Goal: Task Accomplishment & Management: Use online tool/utility

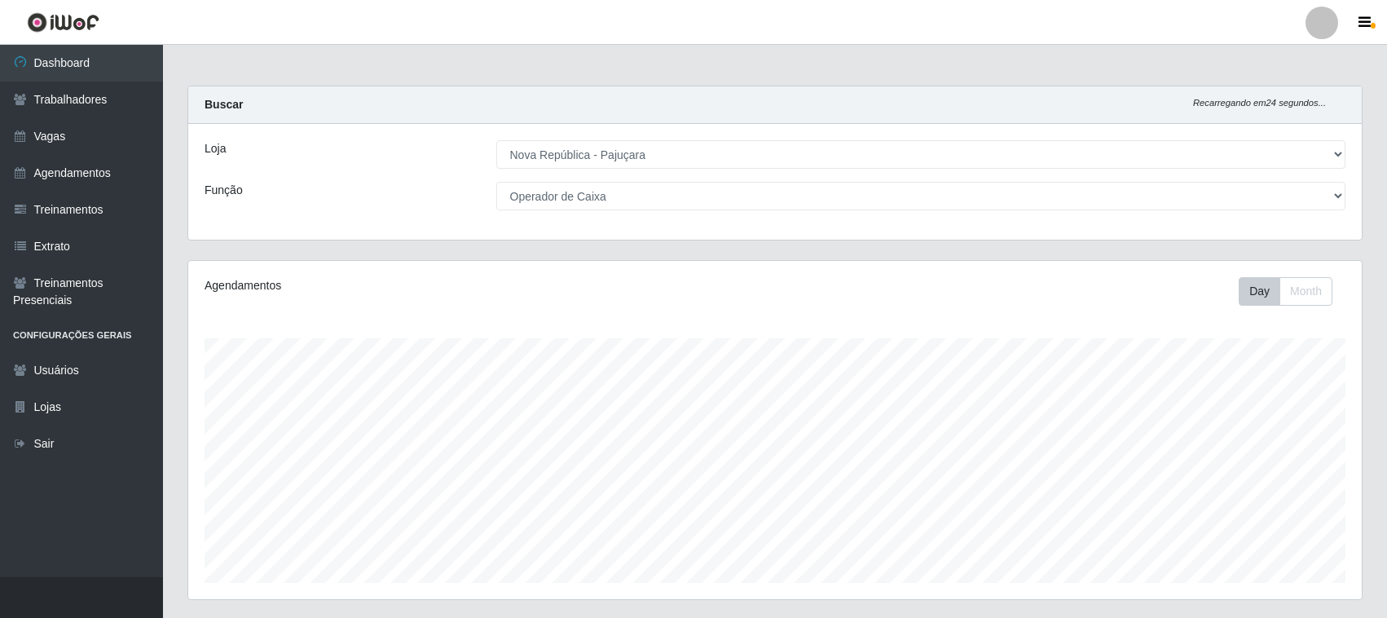
select select "65"
select select "22"
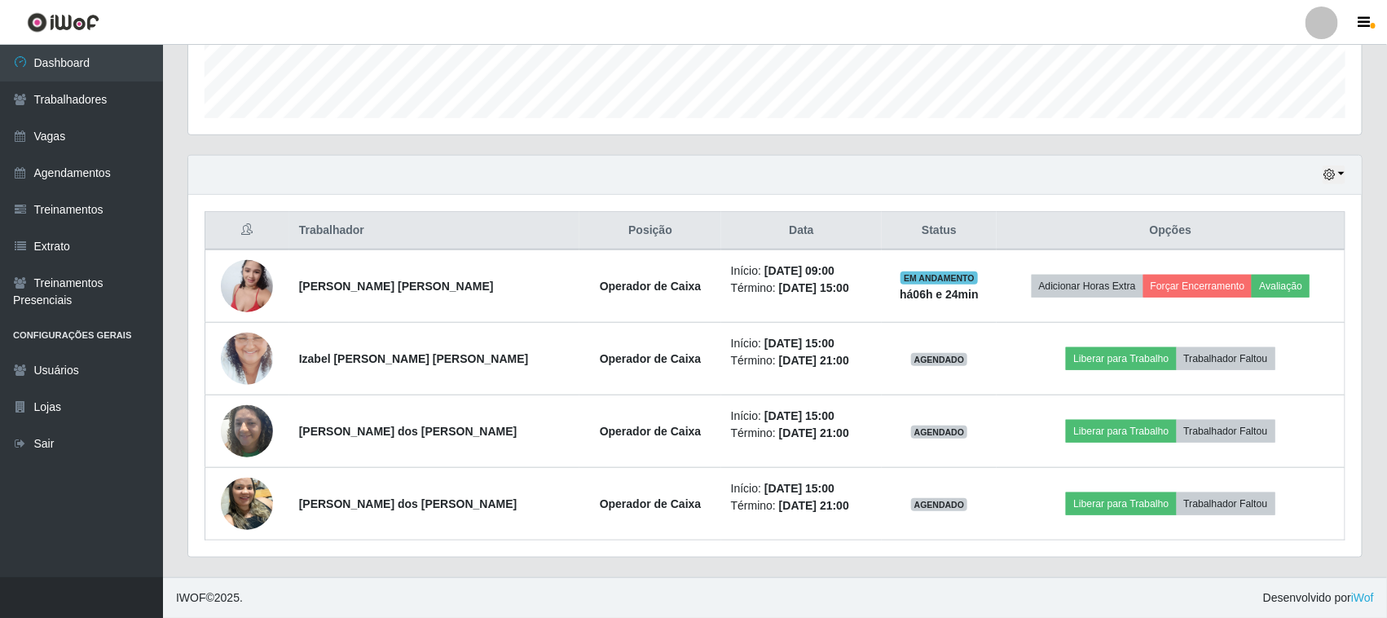
scroll to position [339, 1173]
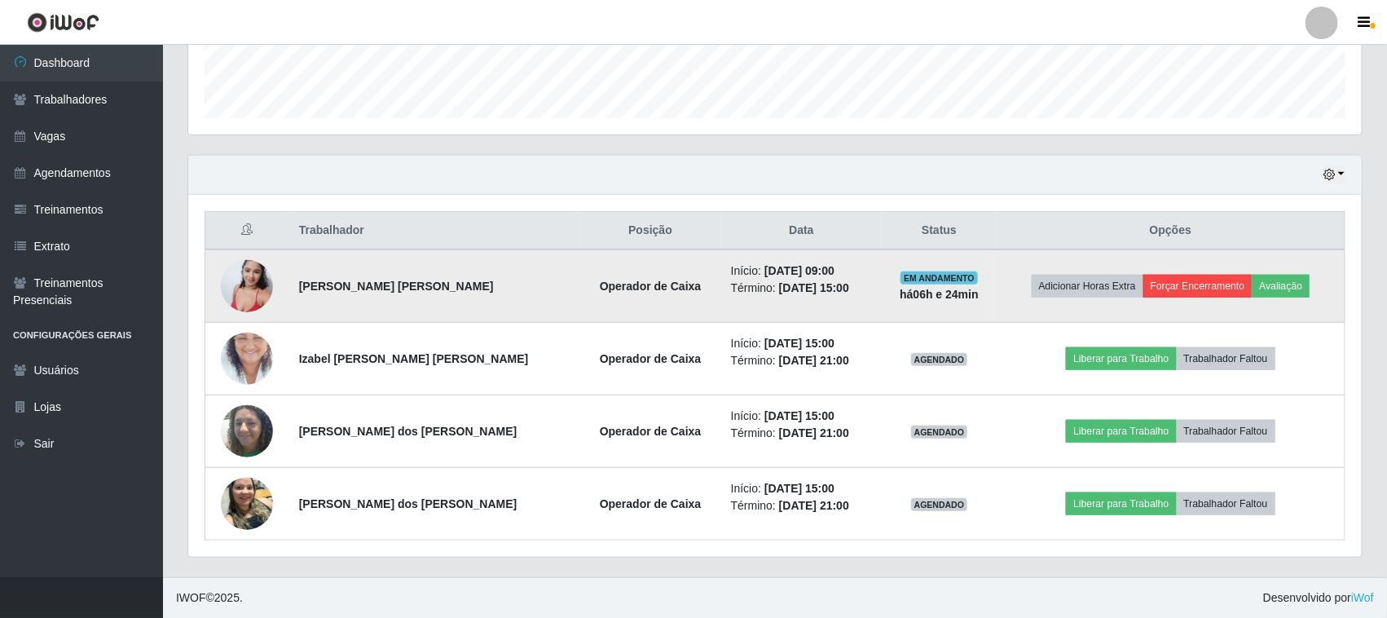
click at [1202, 294] on button "Forçar Encerramento" at bounding box center [1197, 286] width 109 height 23
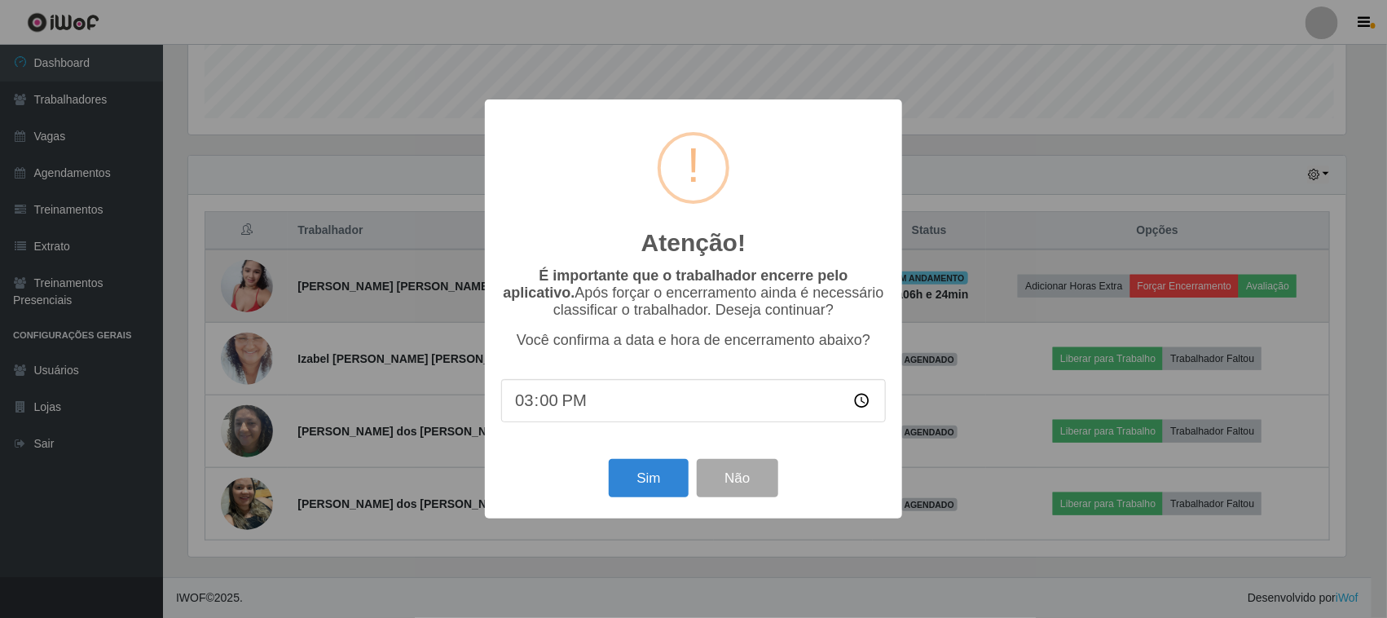
scroll to position [339, 1162]
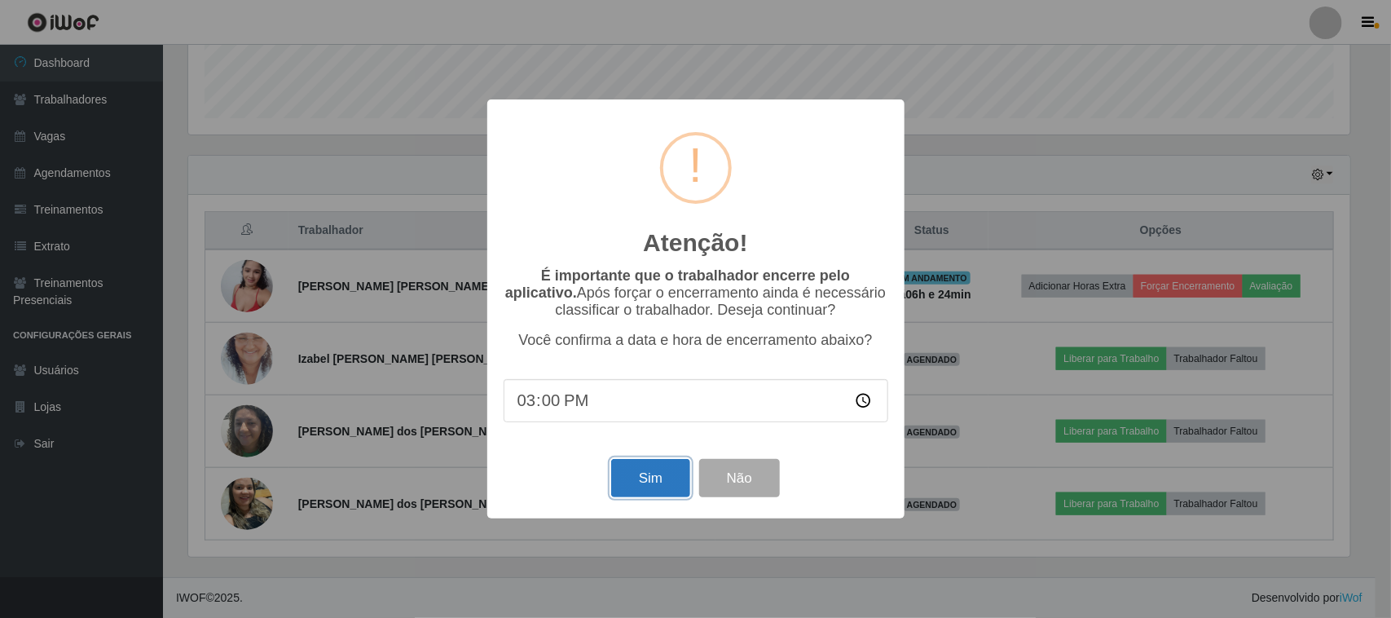
click at [638, 483] on button "Sim" at bounding box center [650, 478] width 79 height 38
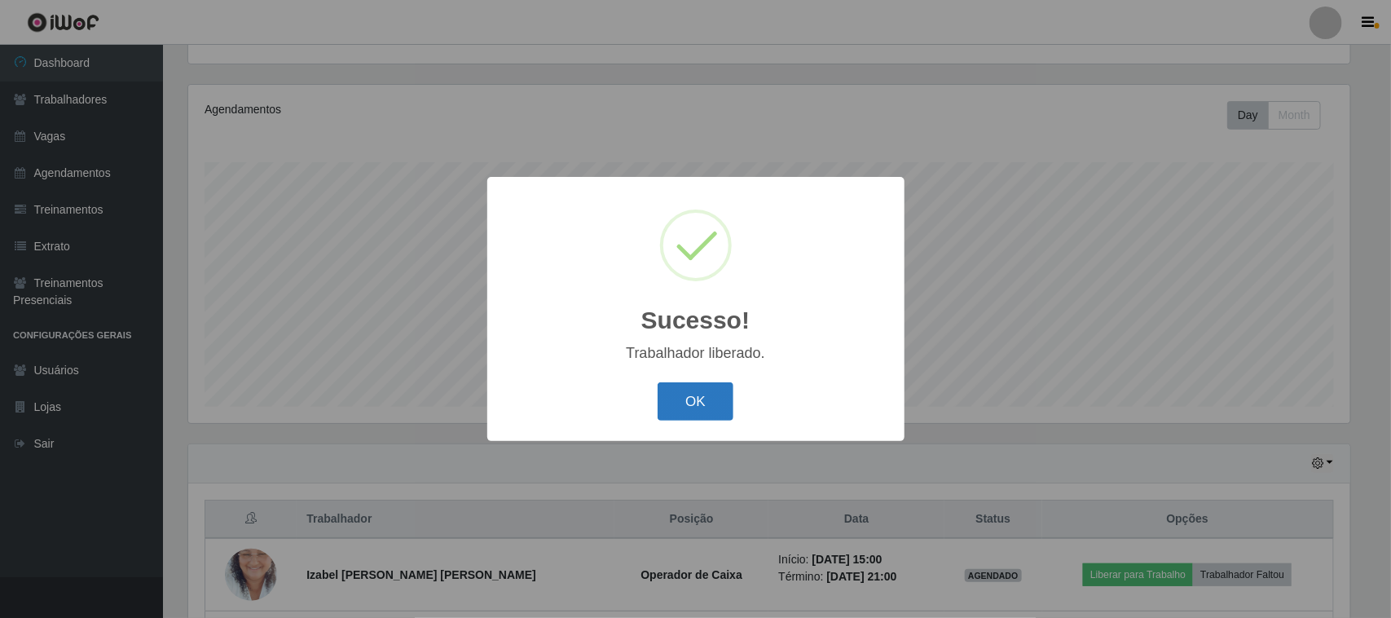
click at [721, 393] on button "OK" at bounding box center [695, 401] width 76 height 38
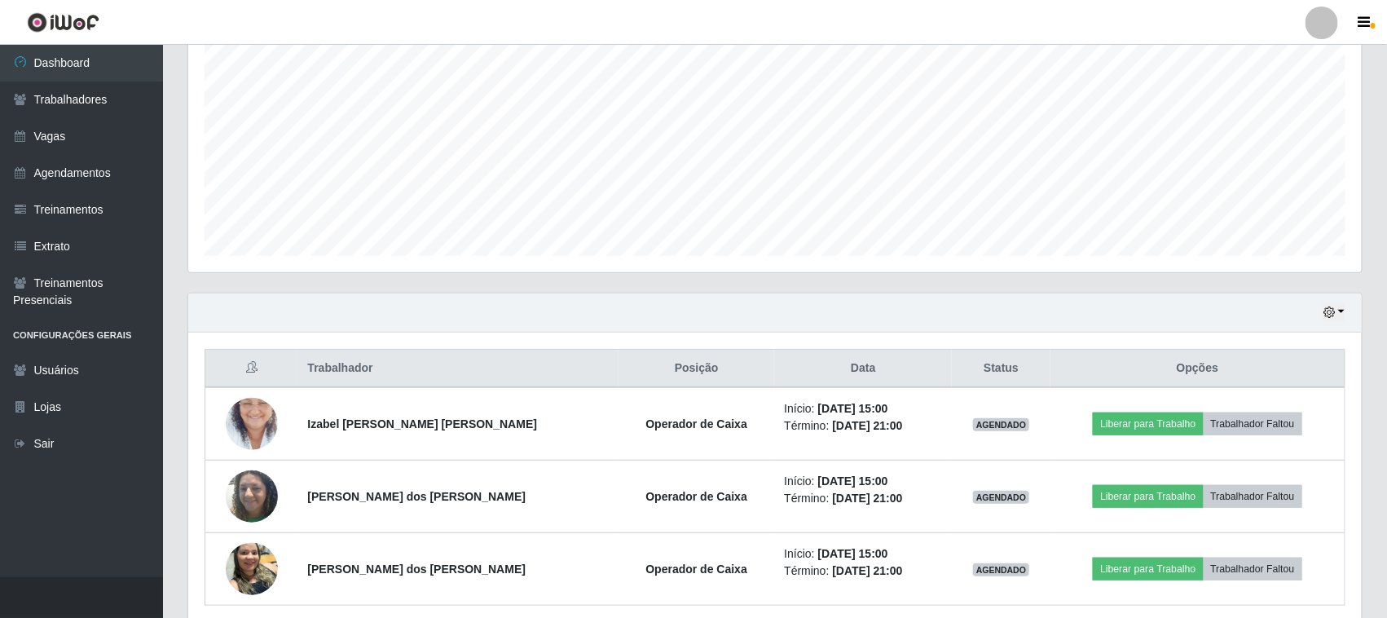
scroll to position [394, 0]
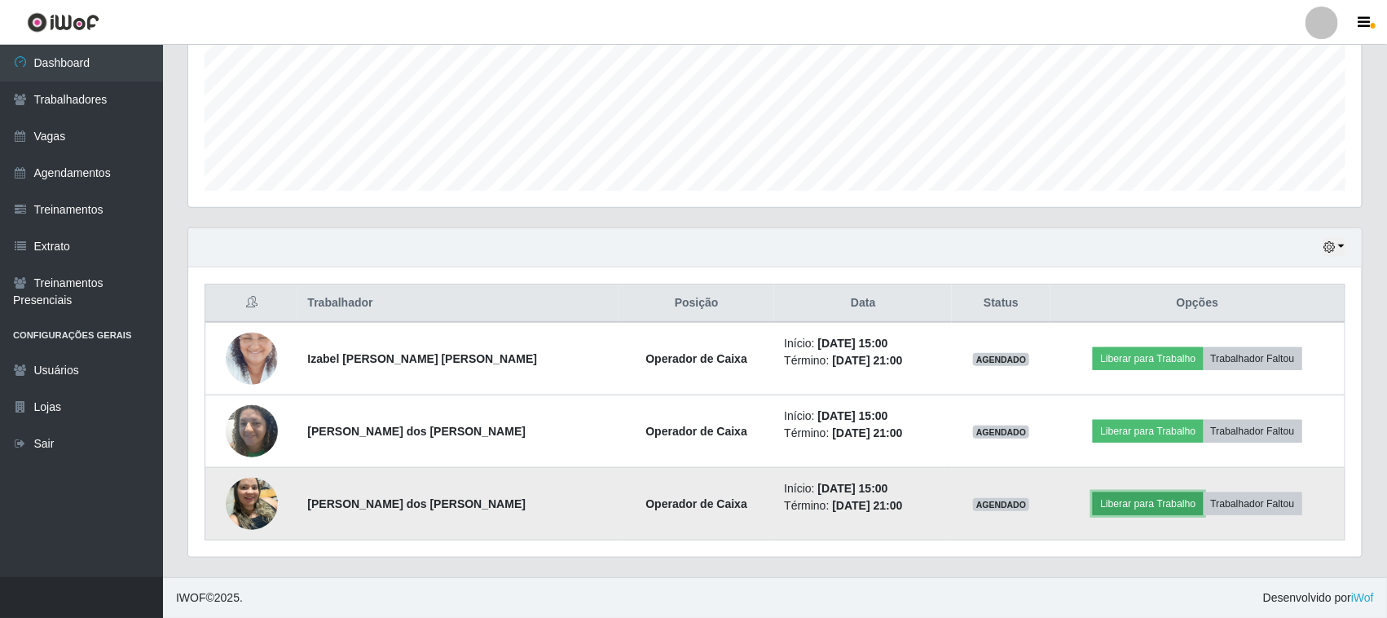
click at [1139, 502] on button "Liberar para Trabalho" at bounding box center [1148, 503] width 110 height 23
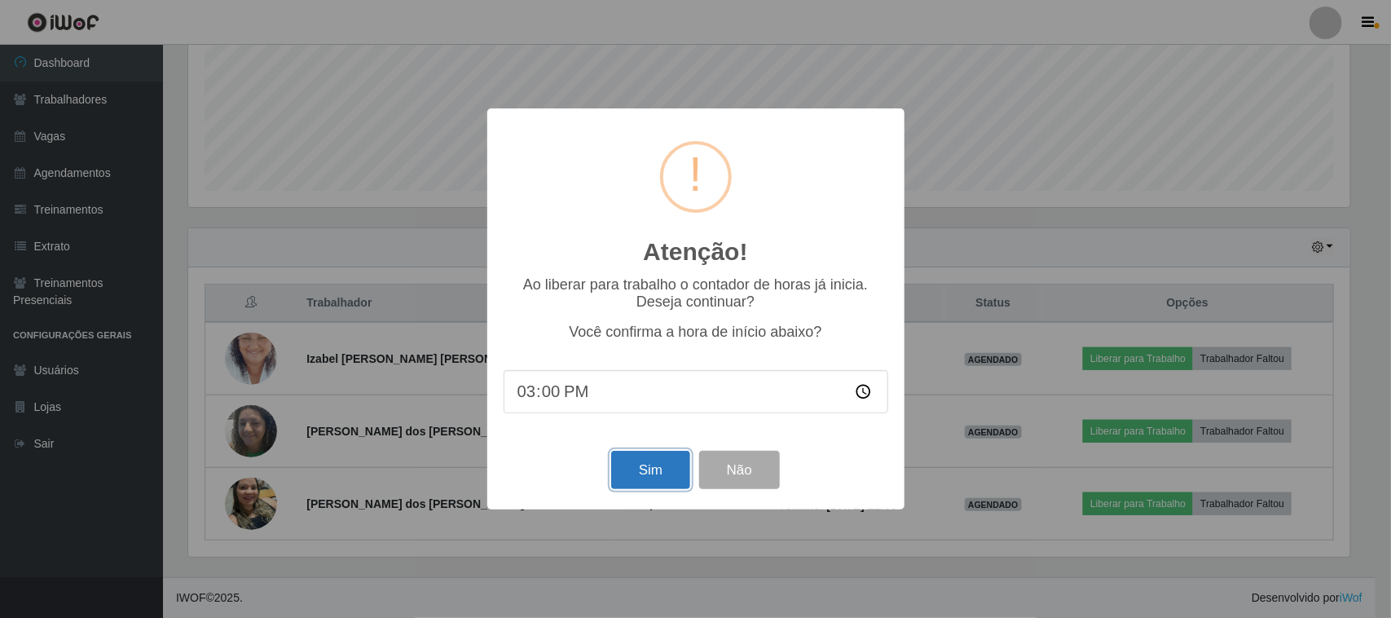
click at [649, 465] on button "Sim" at bounding box center [650, 470] width 79 height 38
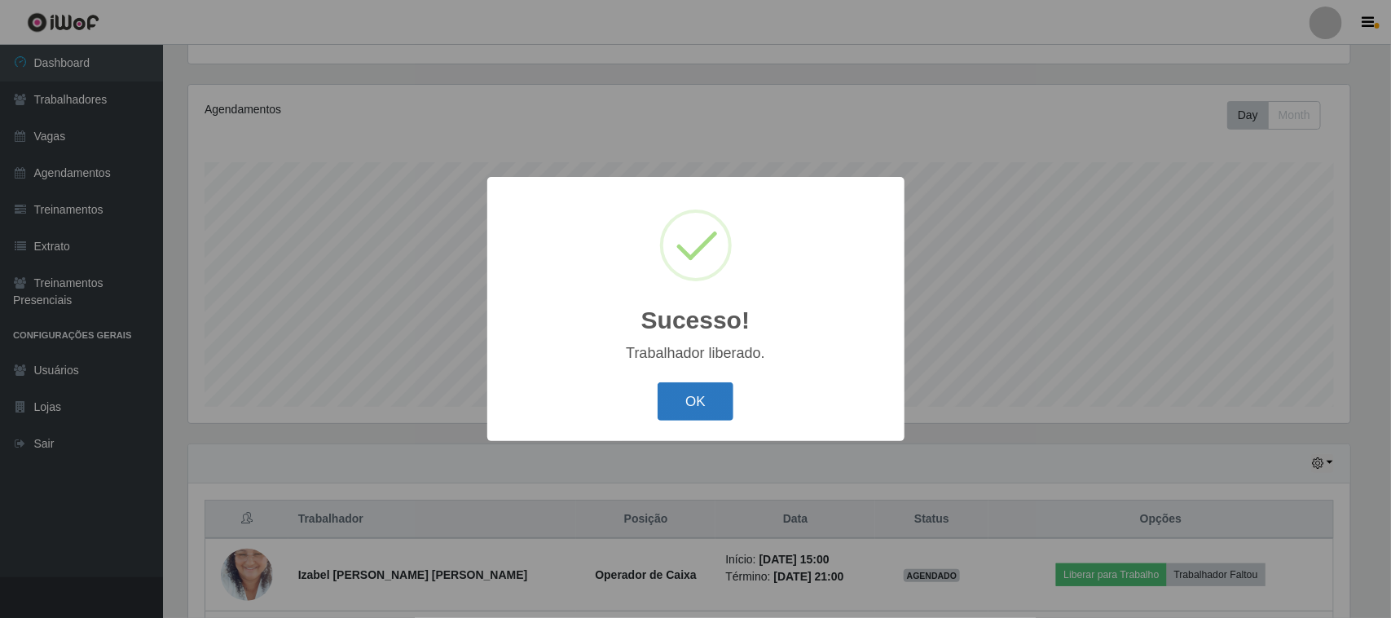
click at [680, 398] on button "OK" at bounding box center [695, 401] width 76 height 38
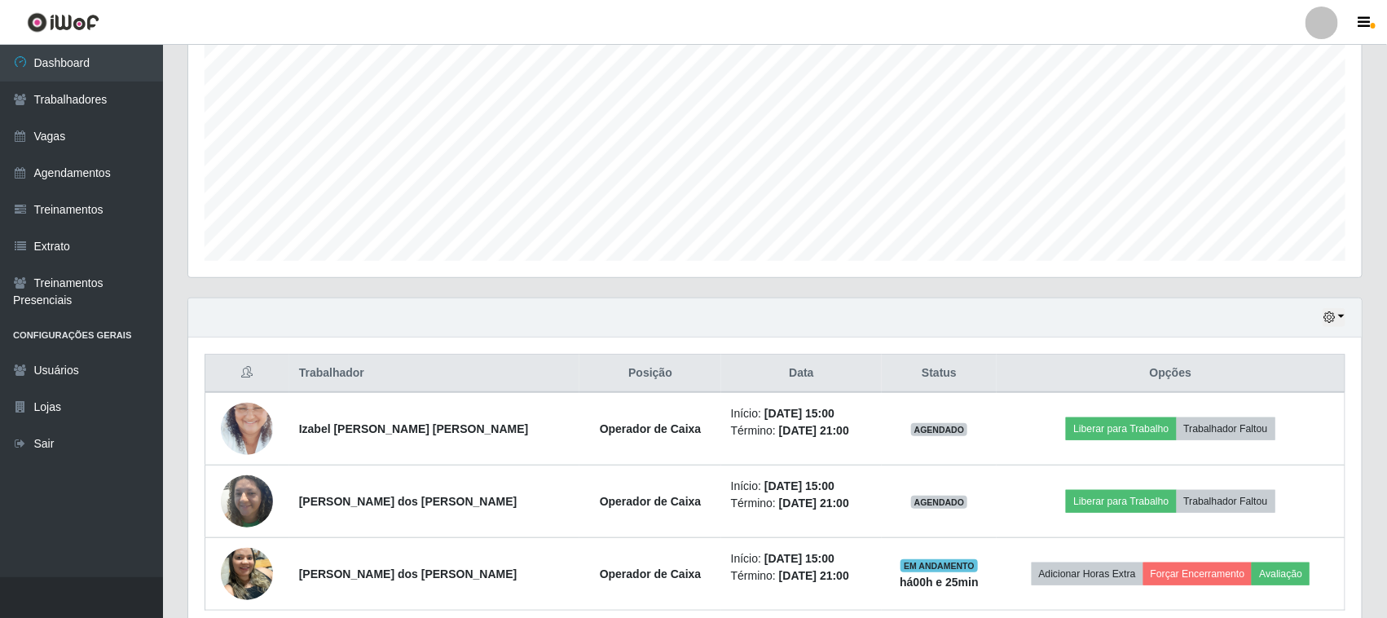
scroll to position [394, 0]
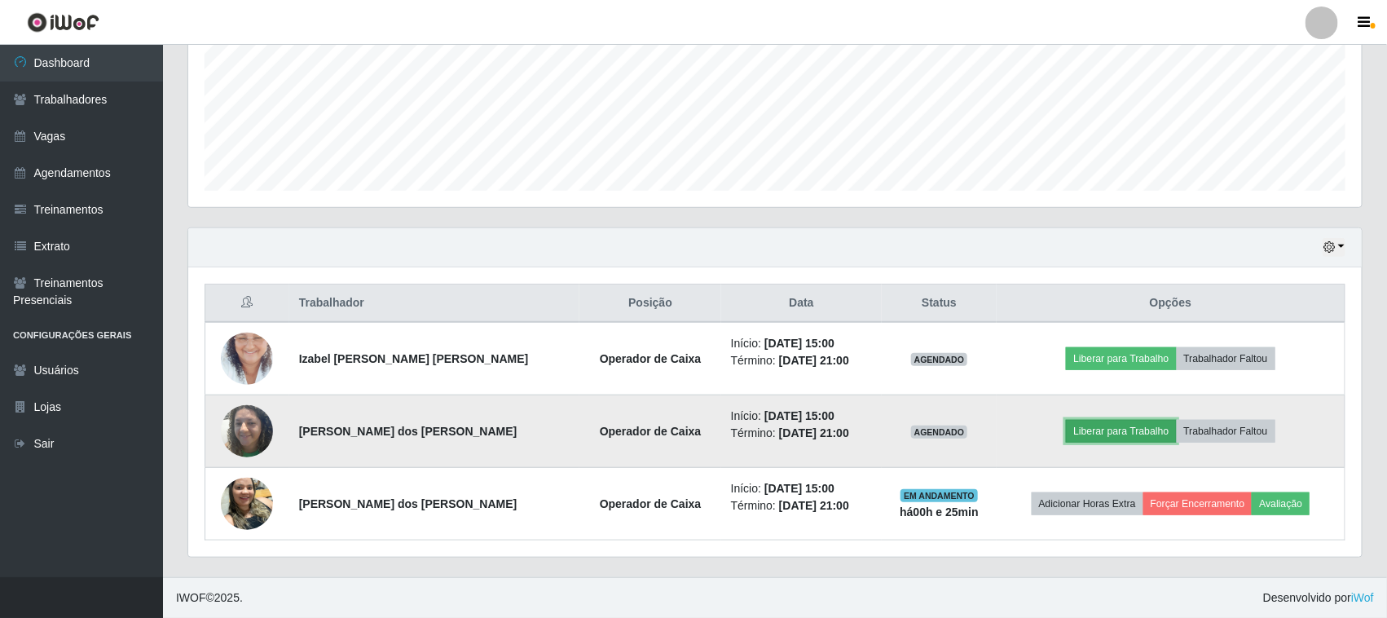
click at [1096, 421] on button "Liberar para Trabalho" at bounding box center [1121, 431] width 110 height 23
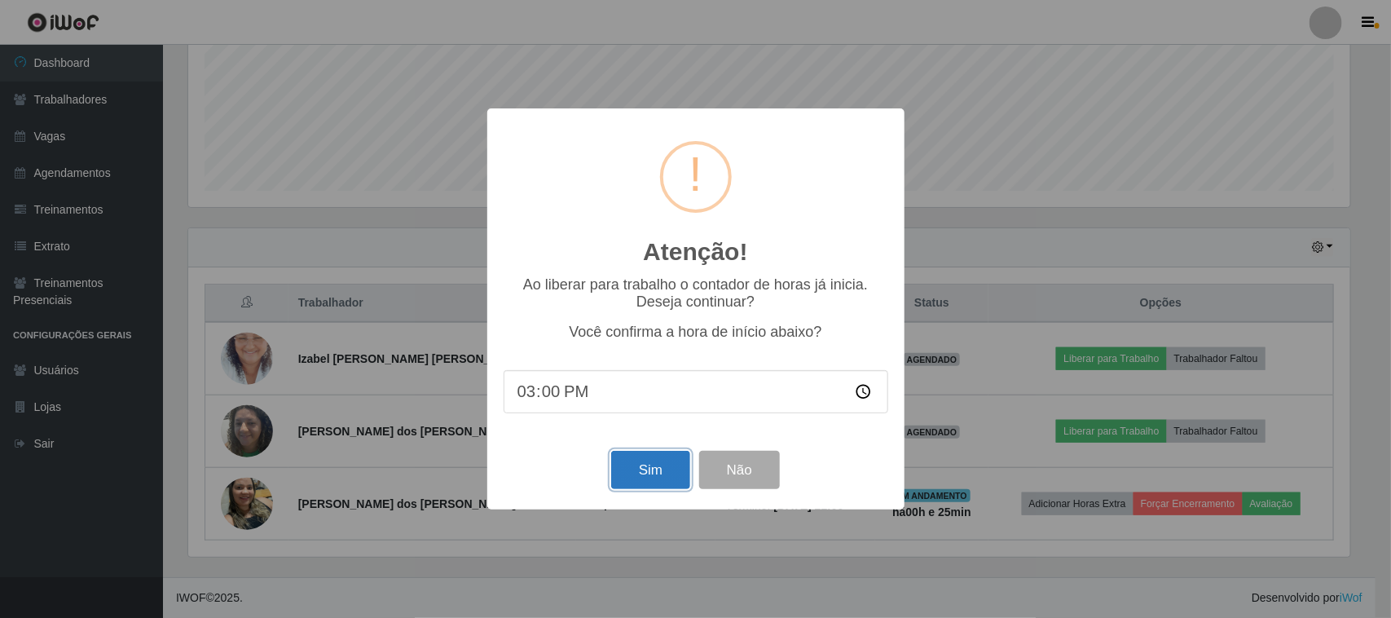
click at [625, 474] on button "Sim" at bounding box center [650, 470] width 79 height 38
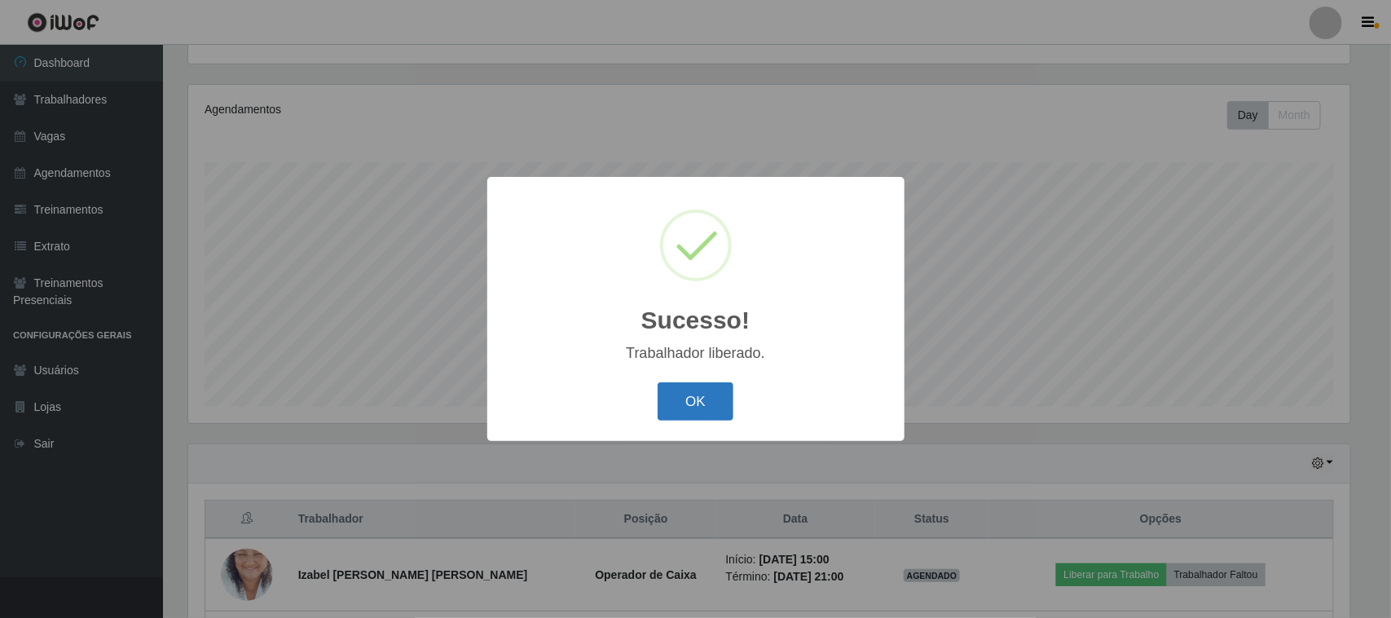
click at [699, 393] on button "OK" at bounding box center [695, 401] width 76 height 38
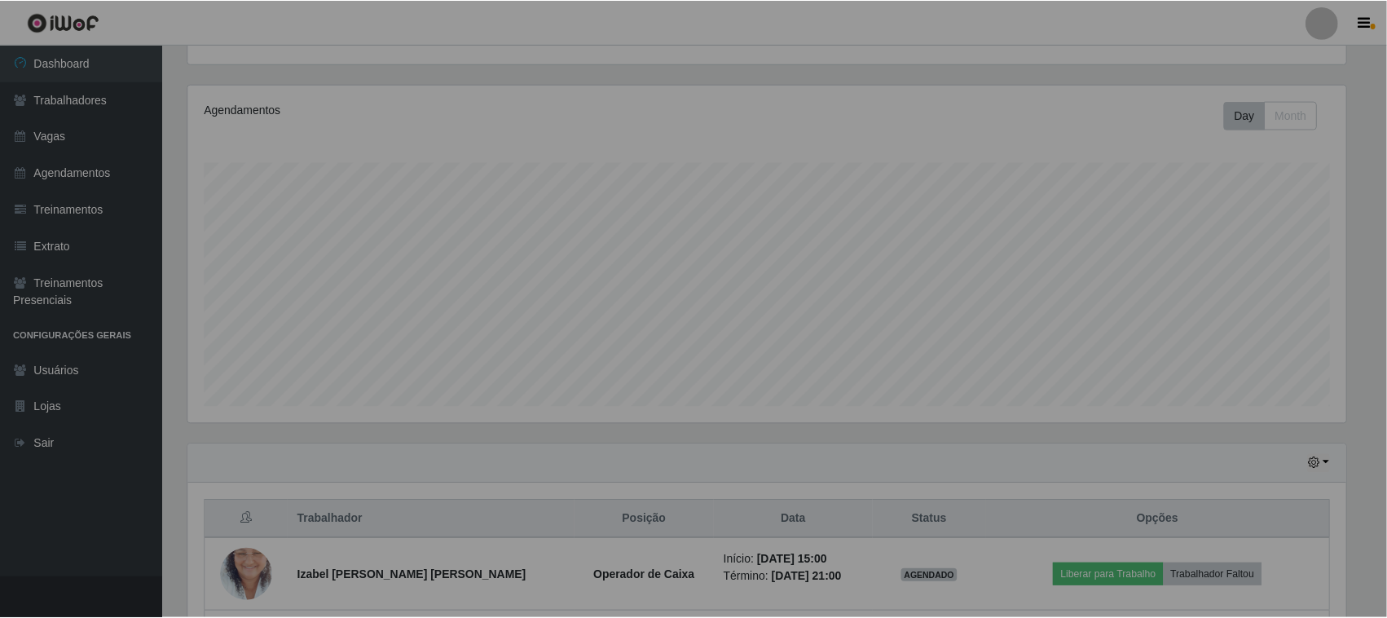
scroll to position [0, 0]
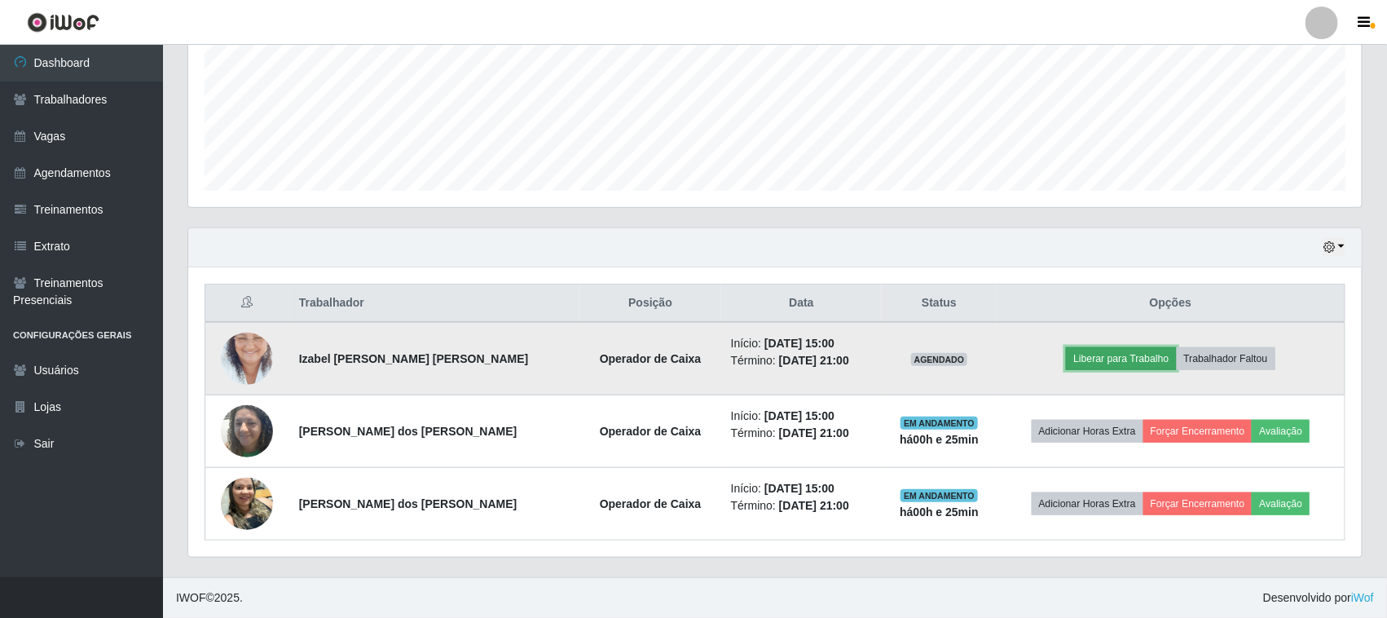
click at [1092, 352] on button "Liberar para Trabalho" at bounding box center [1121, 358] width 110 height 23
click at [1135, 355] on button "Liberar para Trabalho" at bounding box center [1121, 358] width 110 height 23
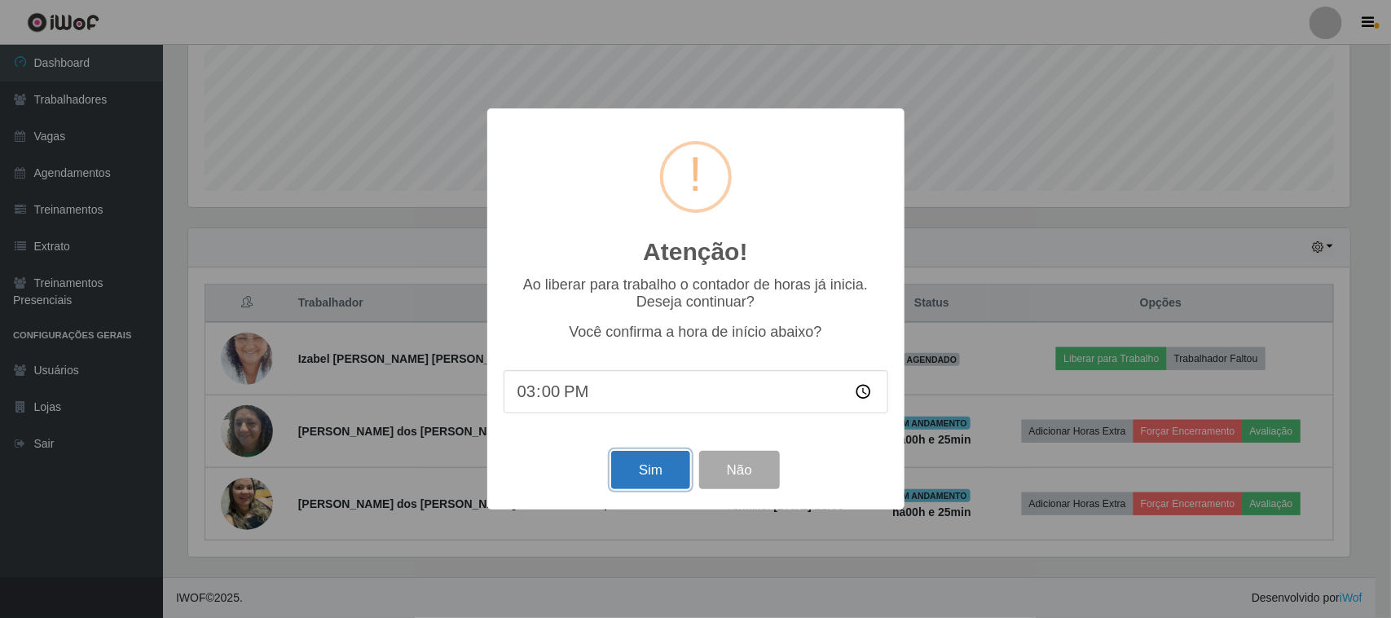
click at [622, 462] on button "Sim" at bounding box center [650, 470] width 79 height 38
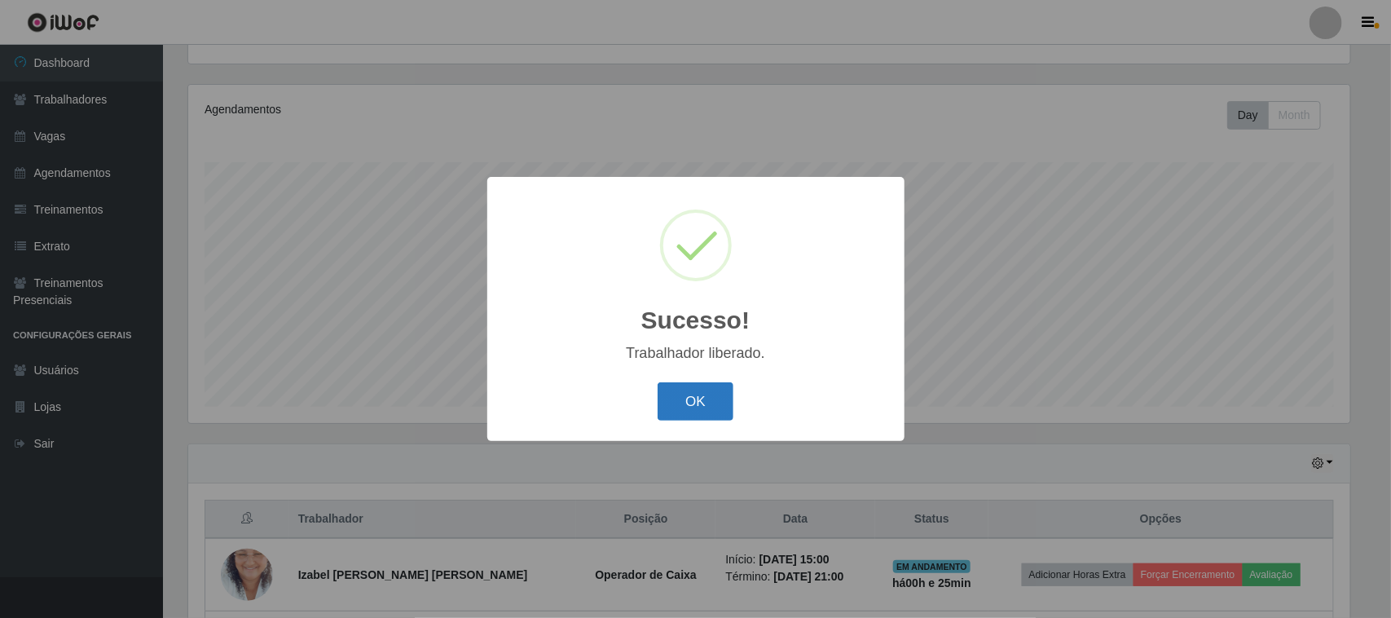
click at [717, 408] on button "OK" at bounding box center [695, 401] width 76 height 38
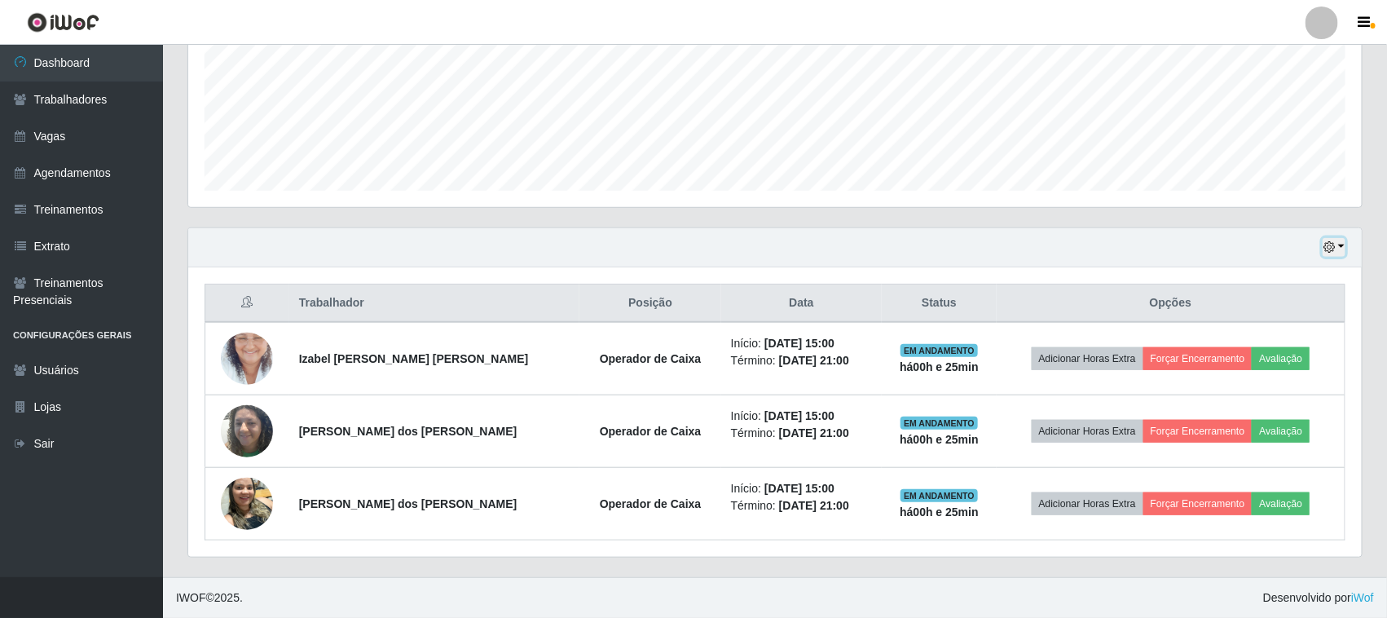
click at [1336, 240] on button "button" at bounding box center [1333, 247] width 23 height 19
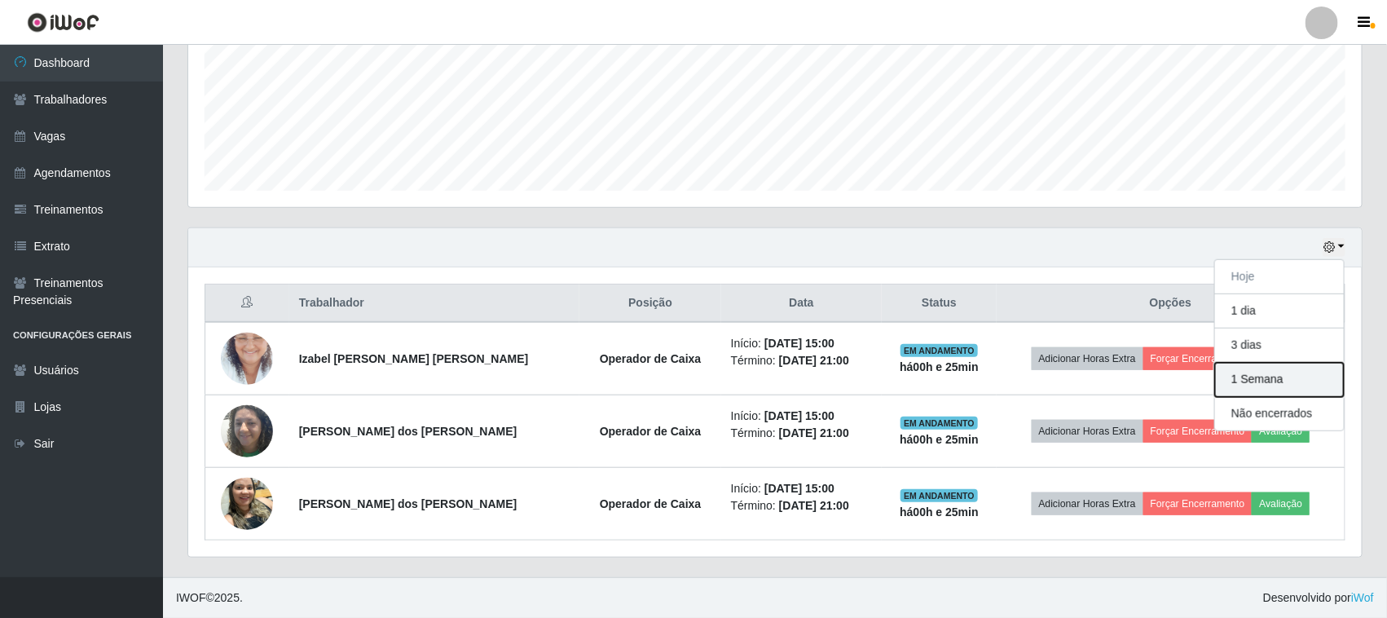
click at [1286, 367] on button "1 Semana" at bounding box center [1279, 380] width 129 height 34
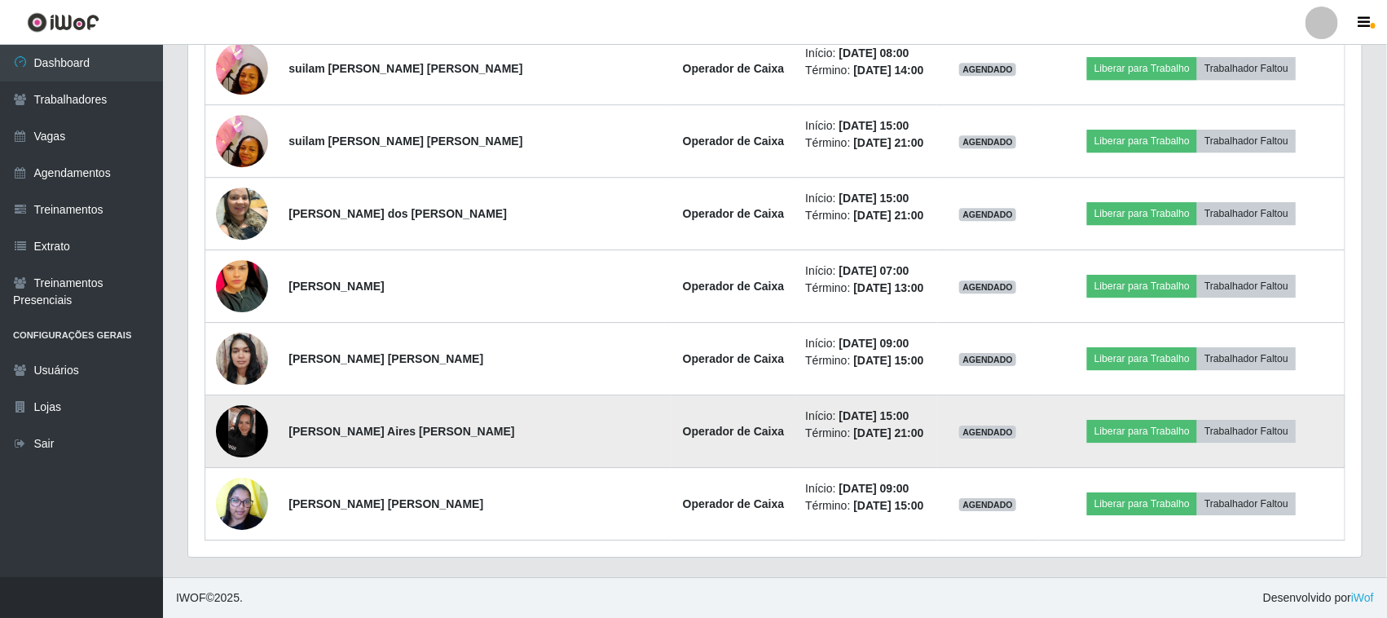
click at [251, 420] on img at bounding box center [242, 431] width 52 height 52
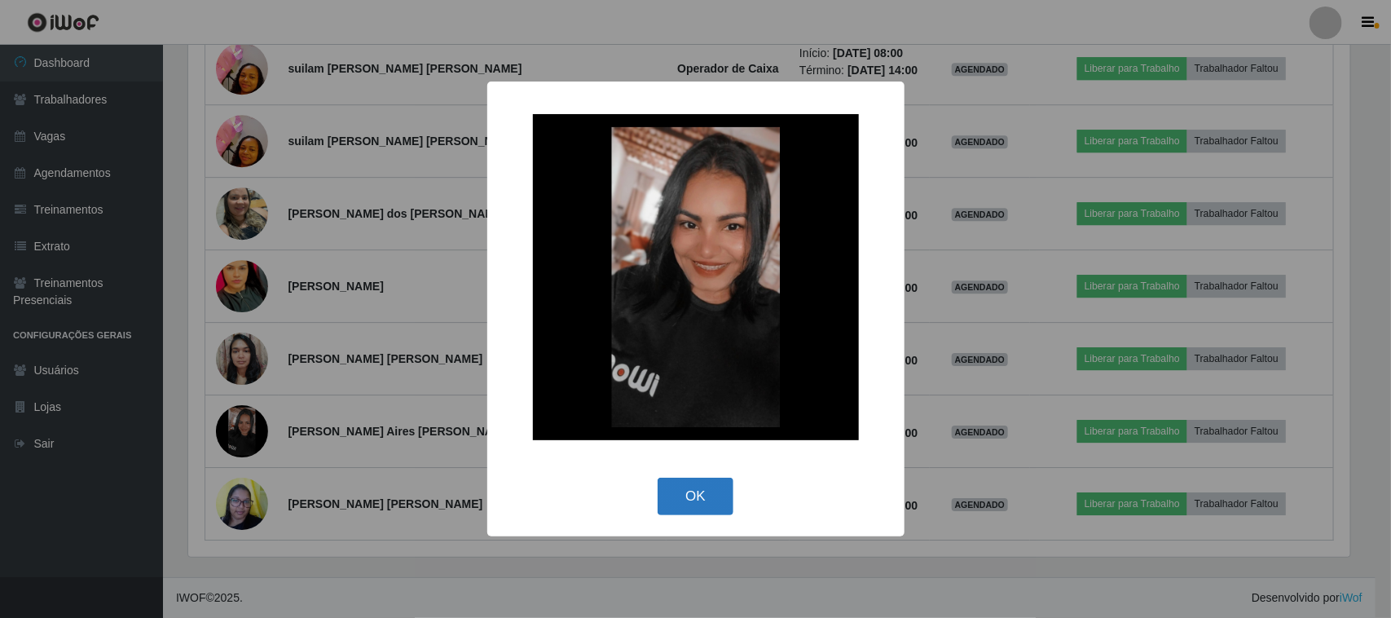
click at [674, 499] on button "OK" at bounding box center [695, 496] width 76 height 38
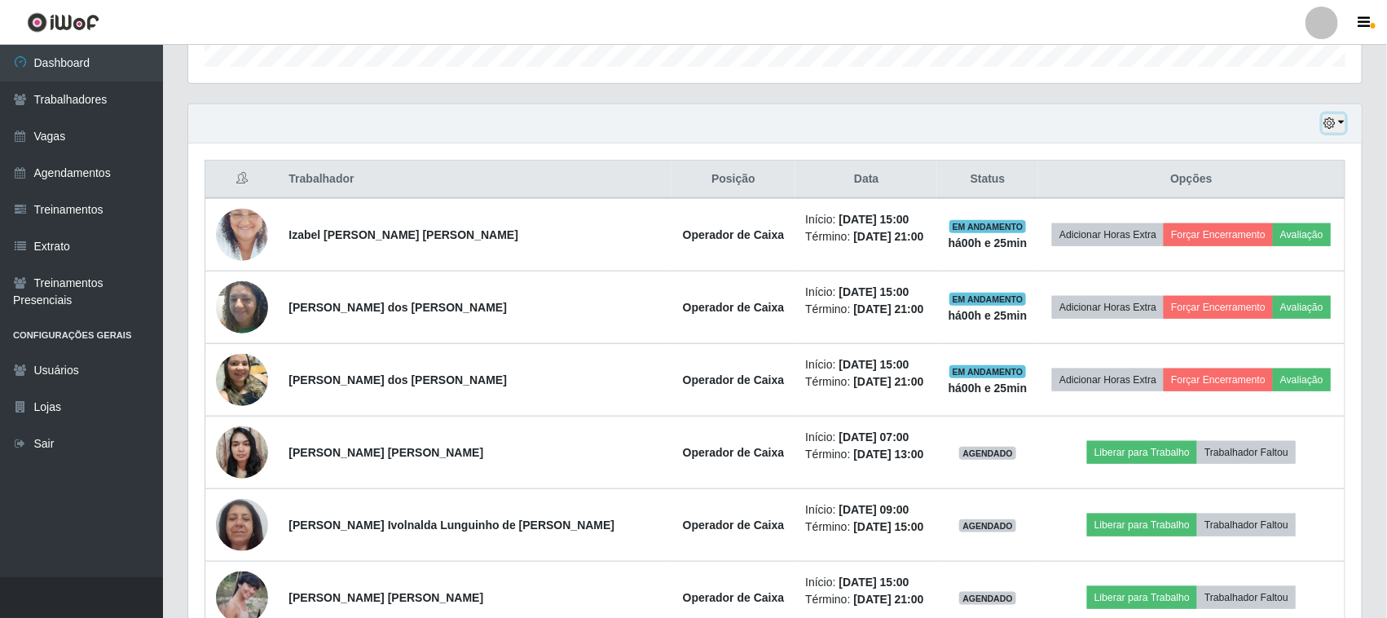
click at [1335, 112] on div "Hoje 1 dia 3 dias 1 Semana Não encerrados" at bounding box center [774, 123] width 1173 height 39
click at [1332, 119] on icon "button" at bounding box center [1328, 122] width 11 height 11
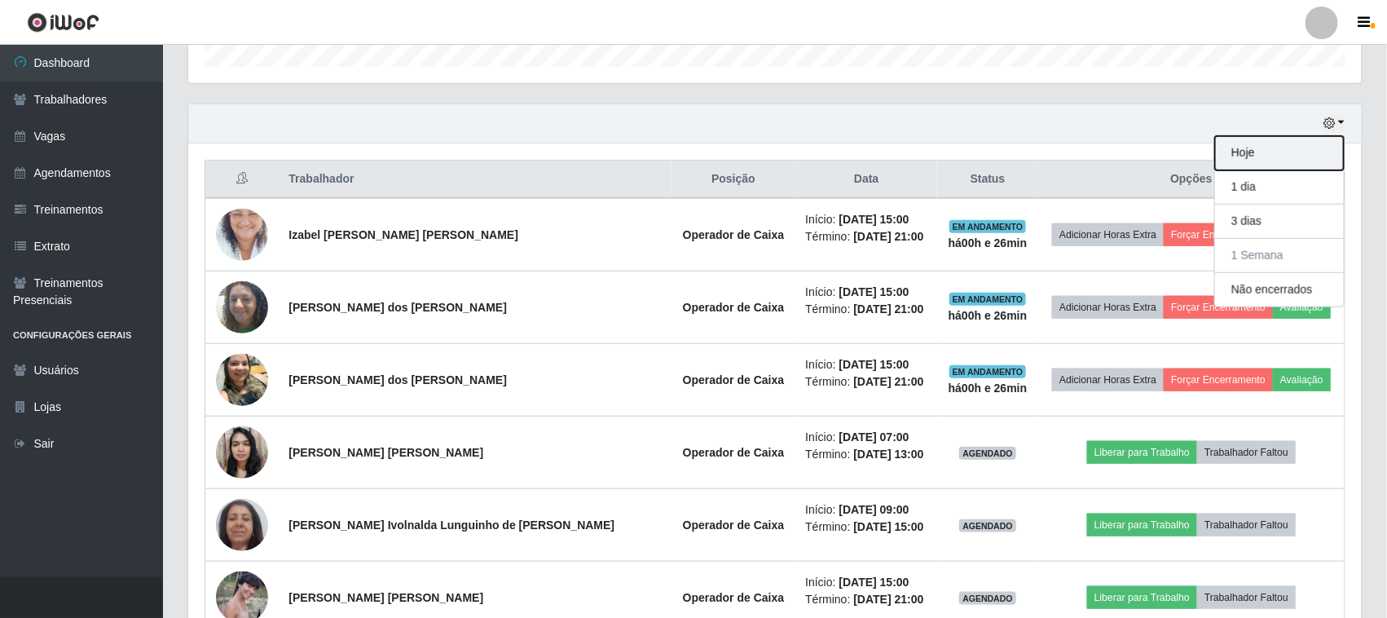
click at [1314, 140] on button "Hoje" at bounding box center [1279, 153] width 129 height 34
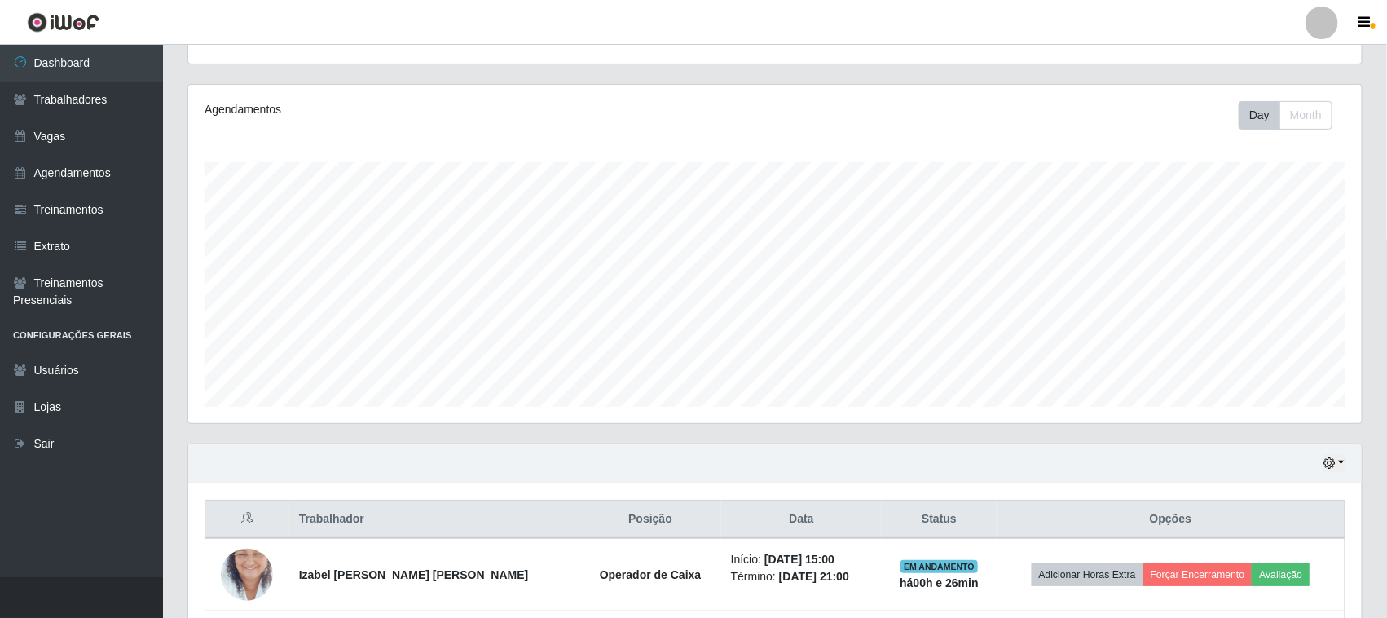
scroll to position [394, 0]
